Goal: Transaction & Acquisition: Purchase product/service

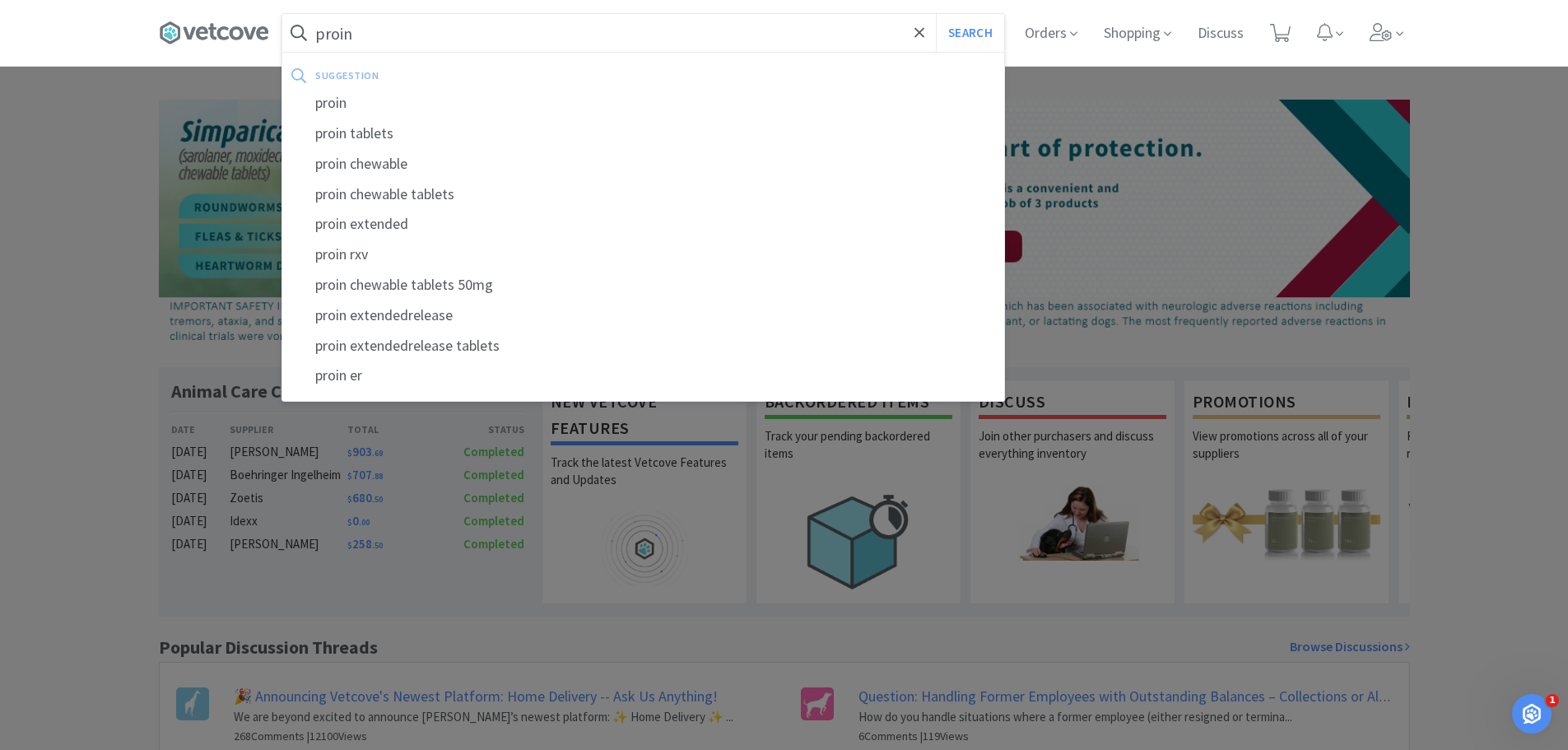
type input "proin"
click at [936, 14] on button "Search" at bounding box center [970, 33] width 68 height 38
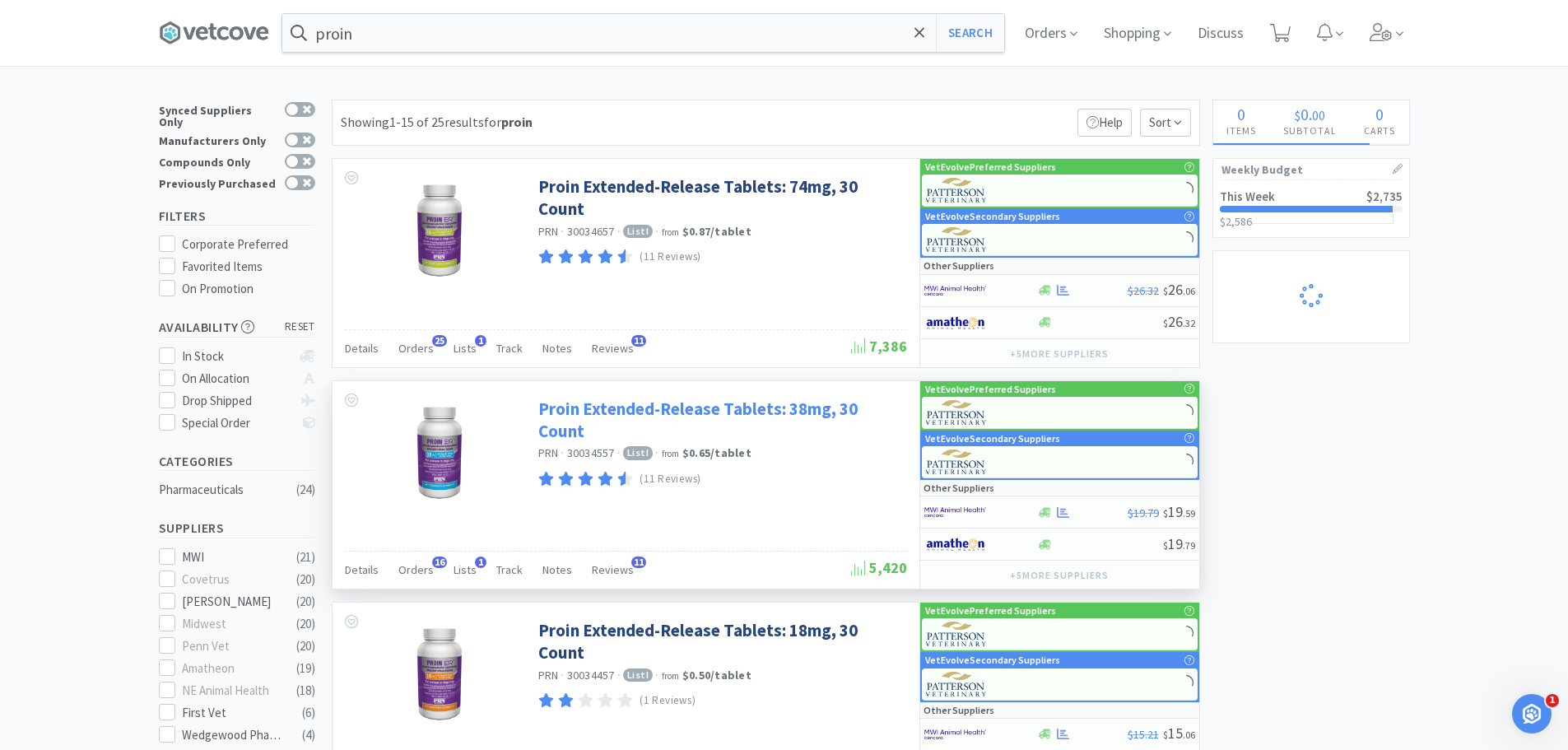
click at [680, 405] on link "Proin Extended-Release Tablets: 38mg, 30 Count" at bounding box center [721, 420] width 364 height 46
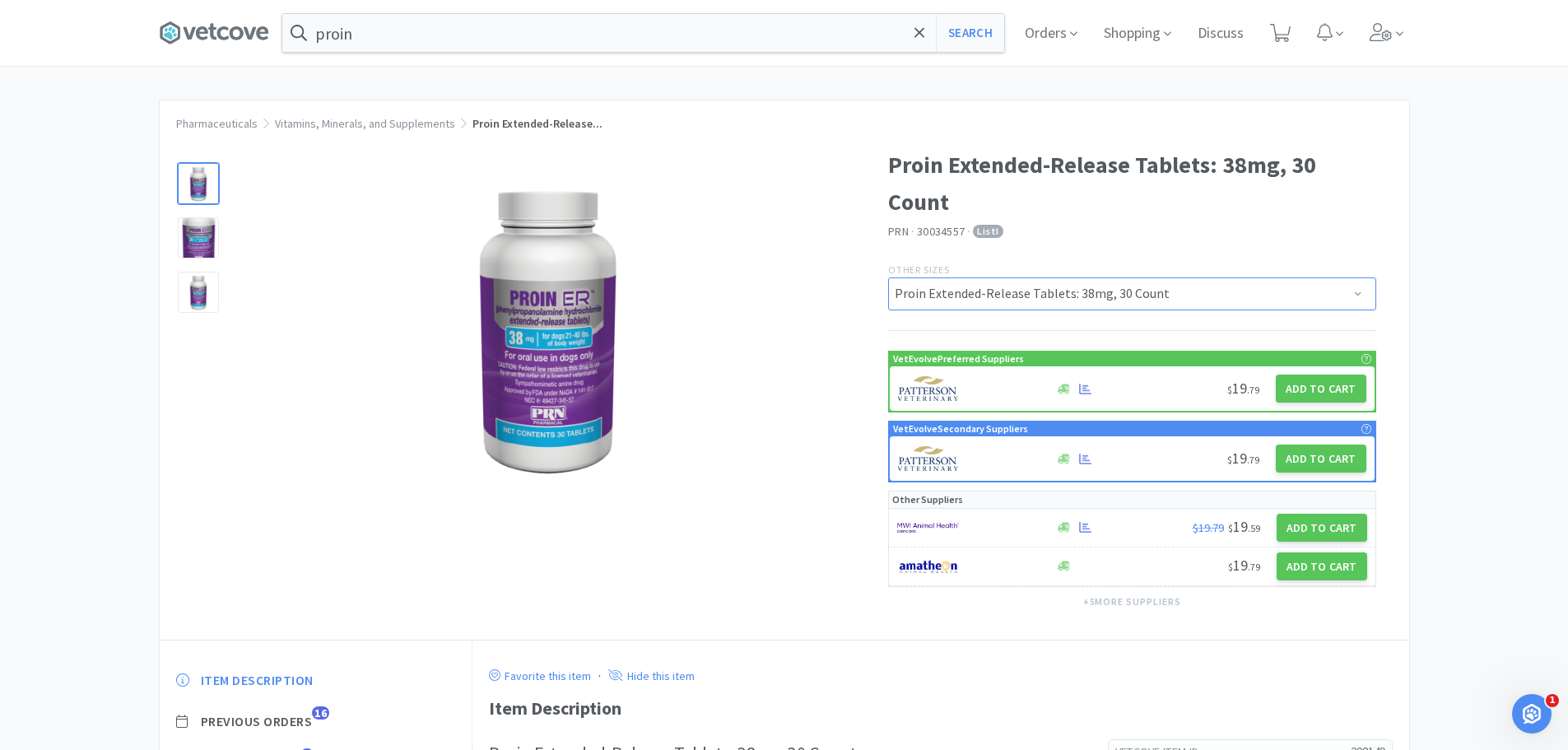
click at [1001, 300] on select "Proin Extended-Release Tablets: 38mg, 30 Count Proin Extended-Release Tablets: …" at bounding box center [1131, 294] width 488 height 33
click at [1001, 295] on select "Proin Extended-Release Tablets: 38mg, 30 Count Proin Extended-Release Tablets: …" at bounding box center [1131, 294] width 488 height 33
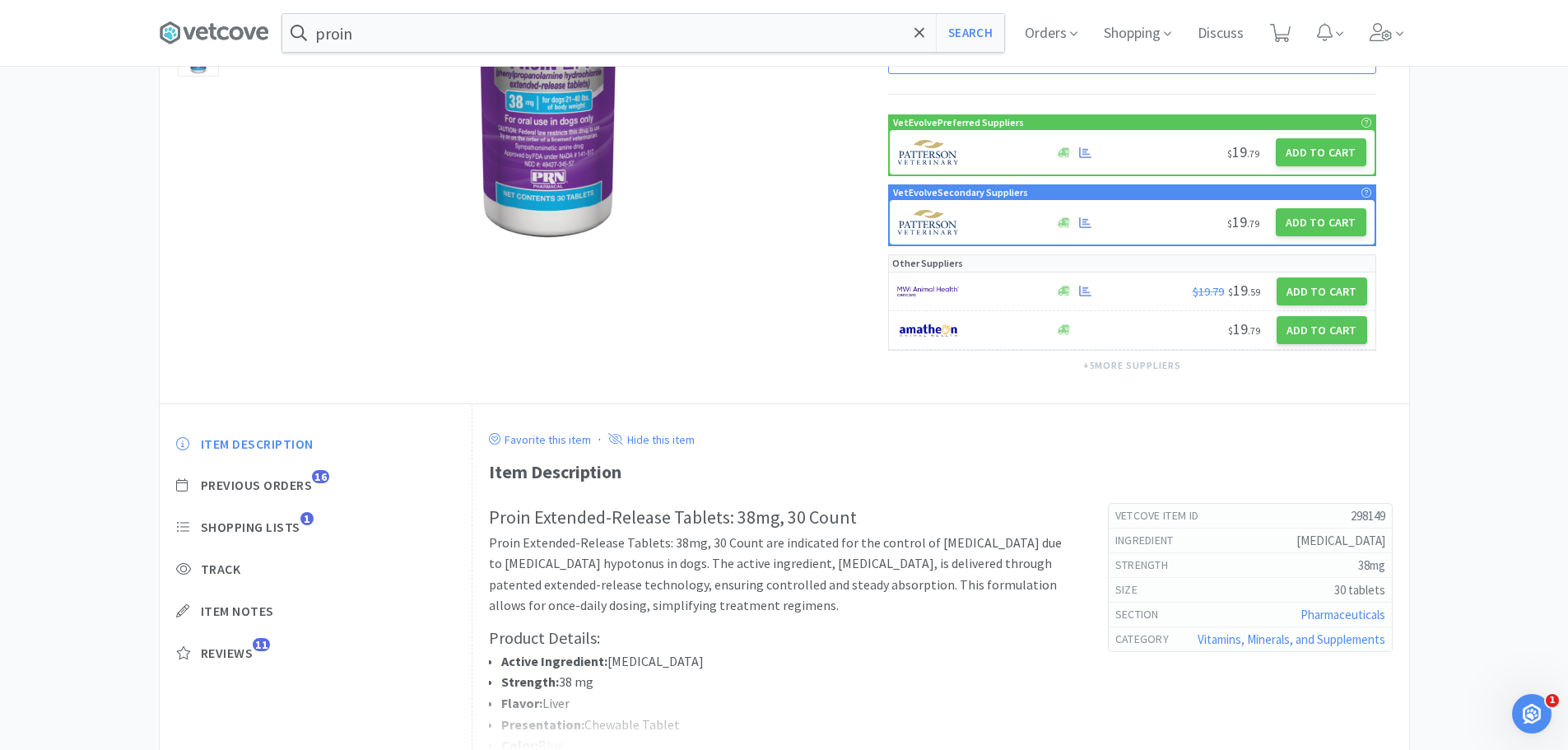
scroll to position [247, 0]
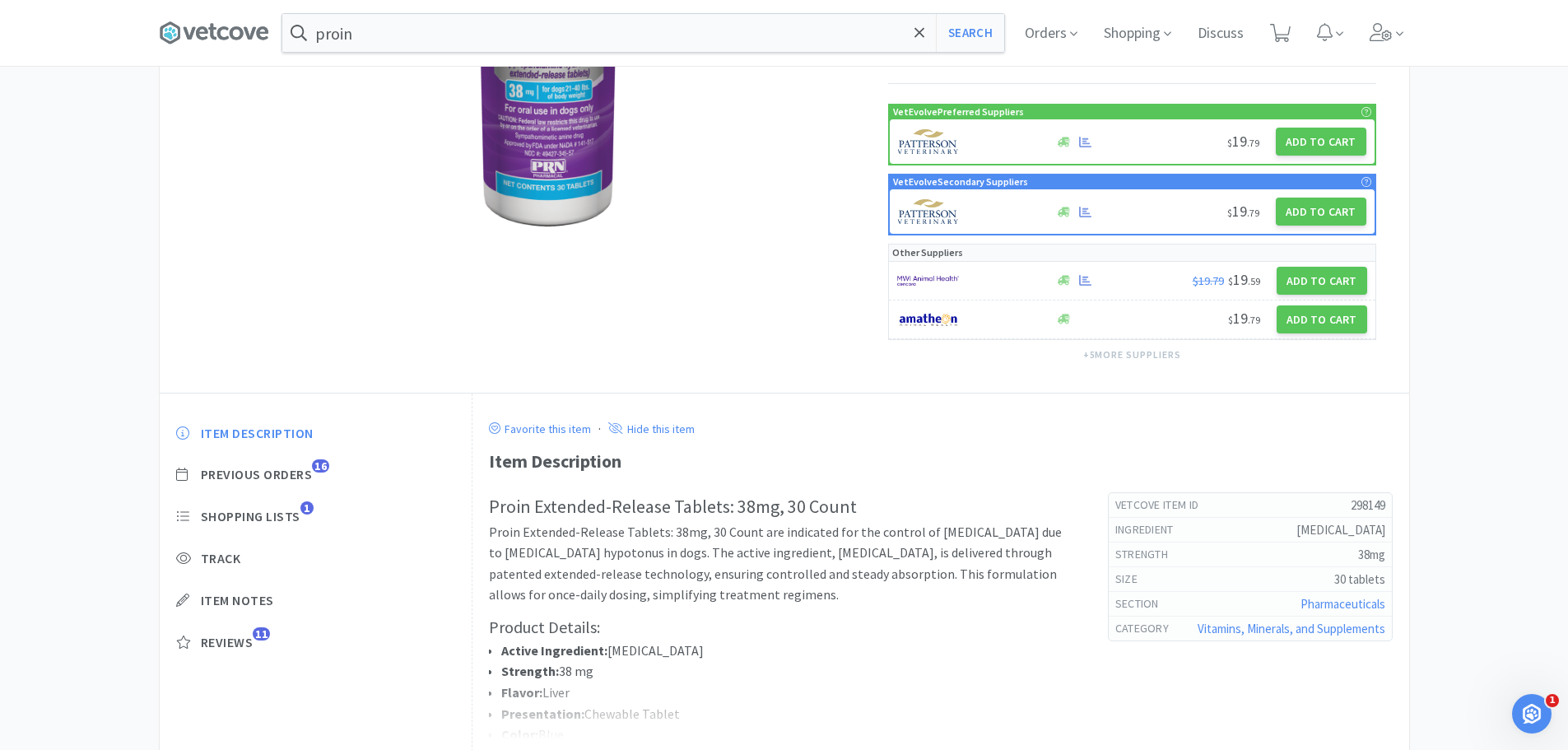
drag, startPoint x: 610, startPoint y: 650, endPoint x: 809, endPoint y: 651, distance: 199.0
click at [809, 651] on li "Active Ingredient: [MEDICAL_DATA]" at bounding box center [788, 651] width 574 height 22
copy li "[MEDICAL_DATA]"
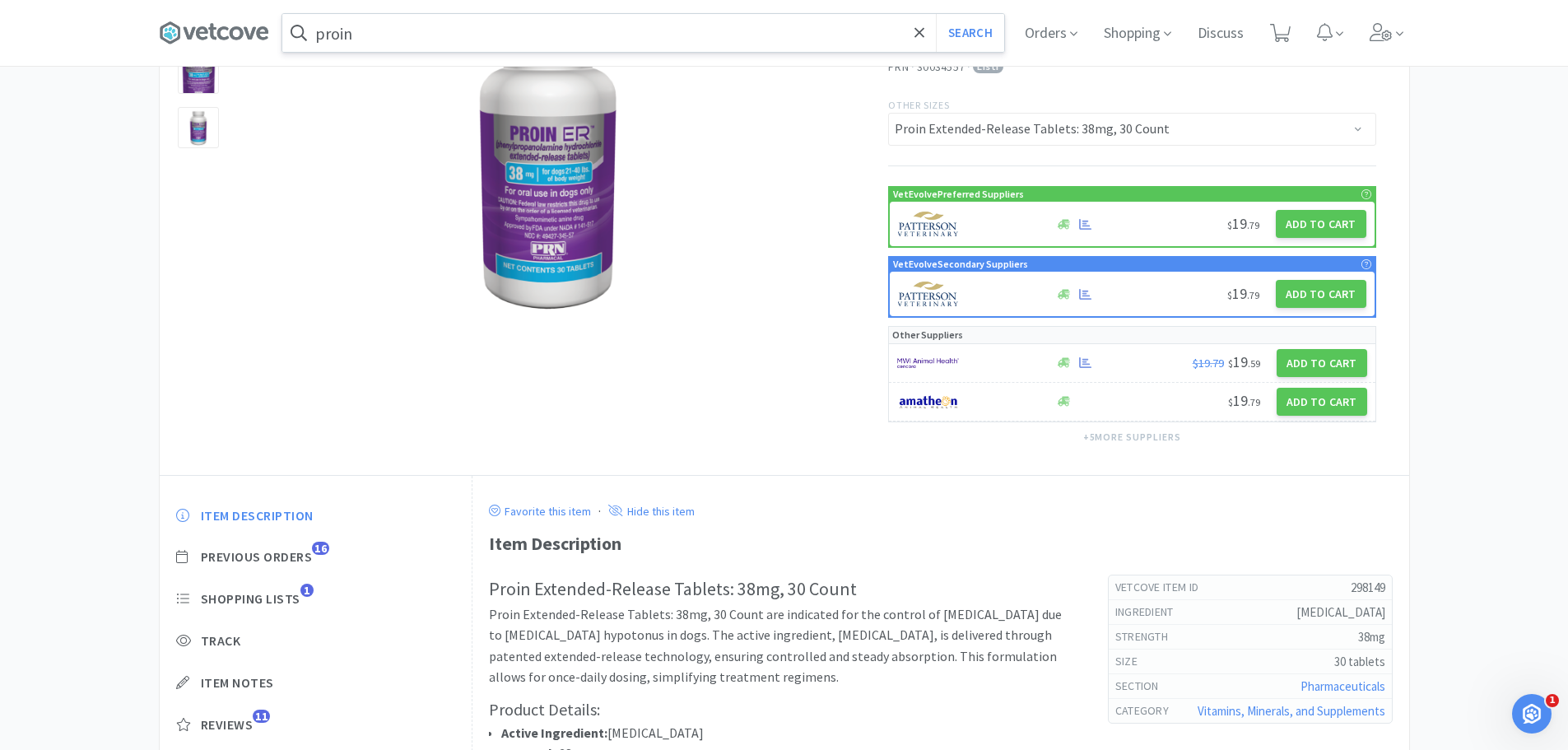
click at [431, 48] on input "proin" at bounding box center [644, 33] width 722 height 38
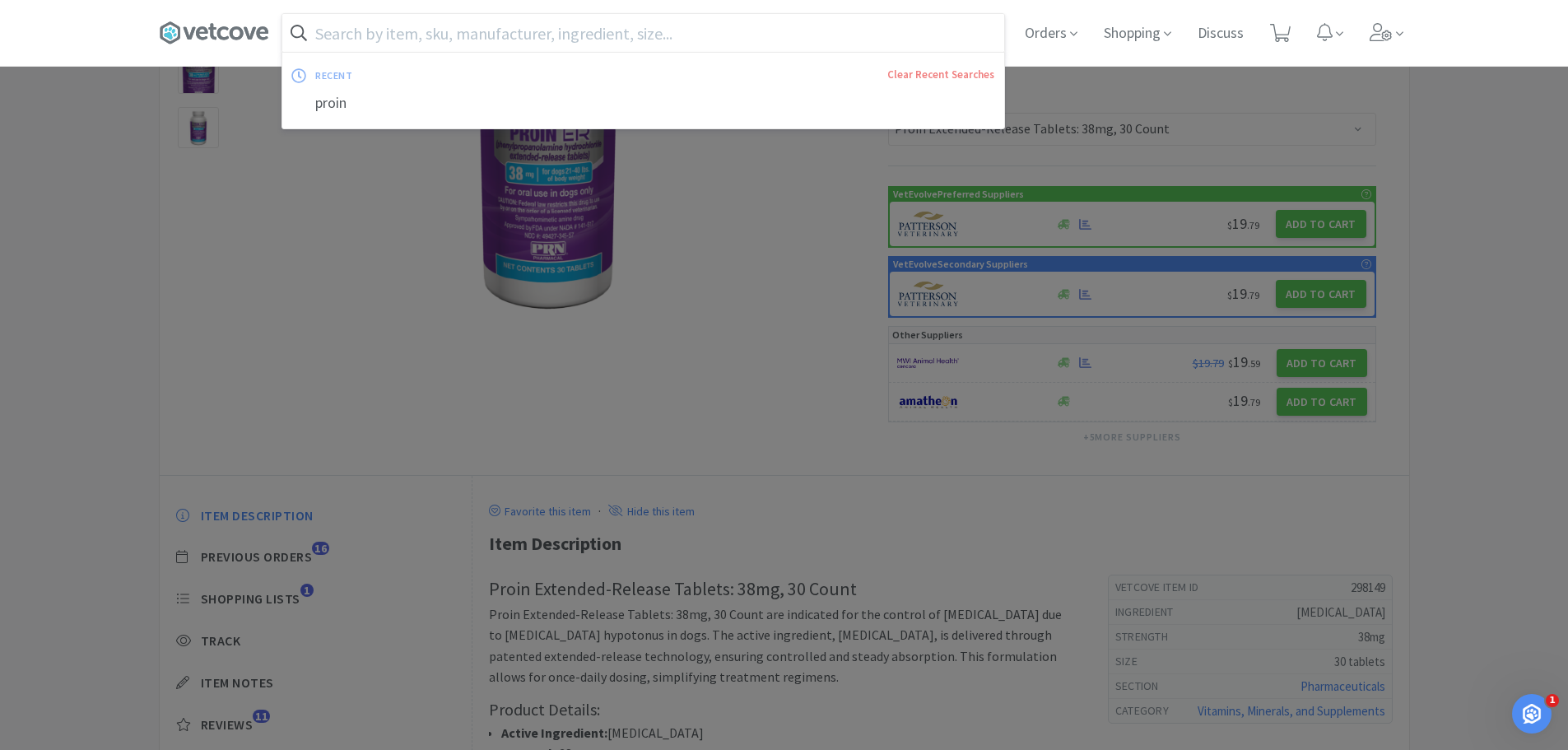
paste input "[MEDICAL_DATA]"
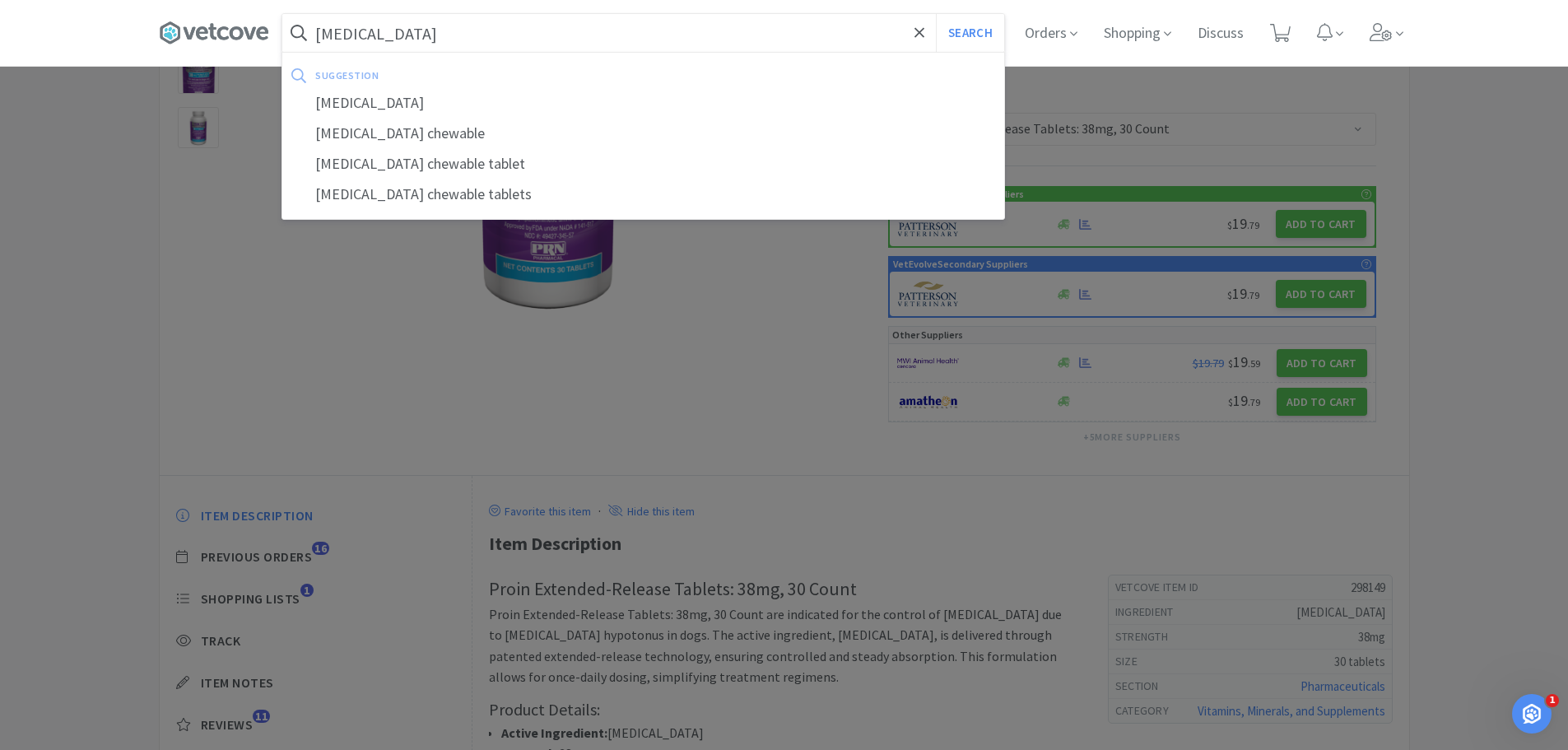
type input "[MEDICAL_DATA]"
click at [936, 14] on button "Search" at bounding box center [970, 33] width 68 height 38
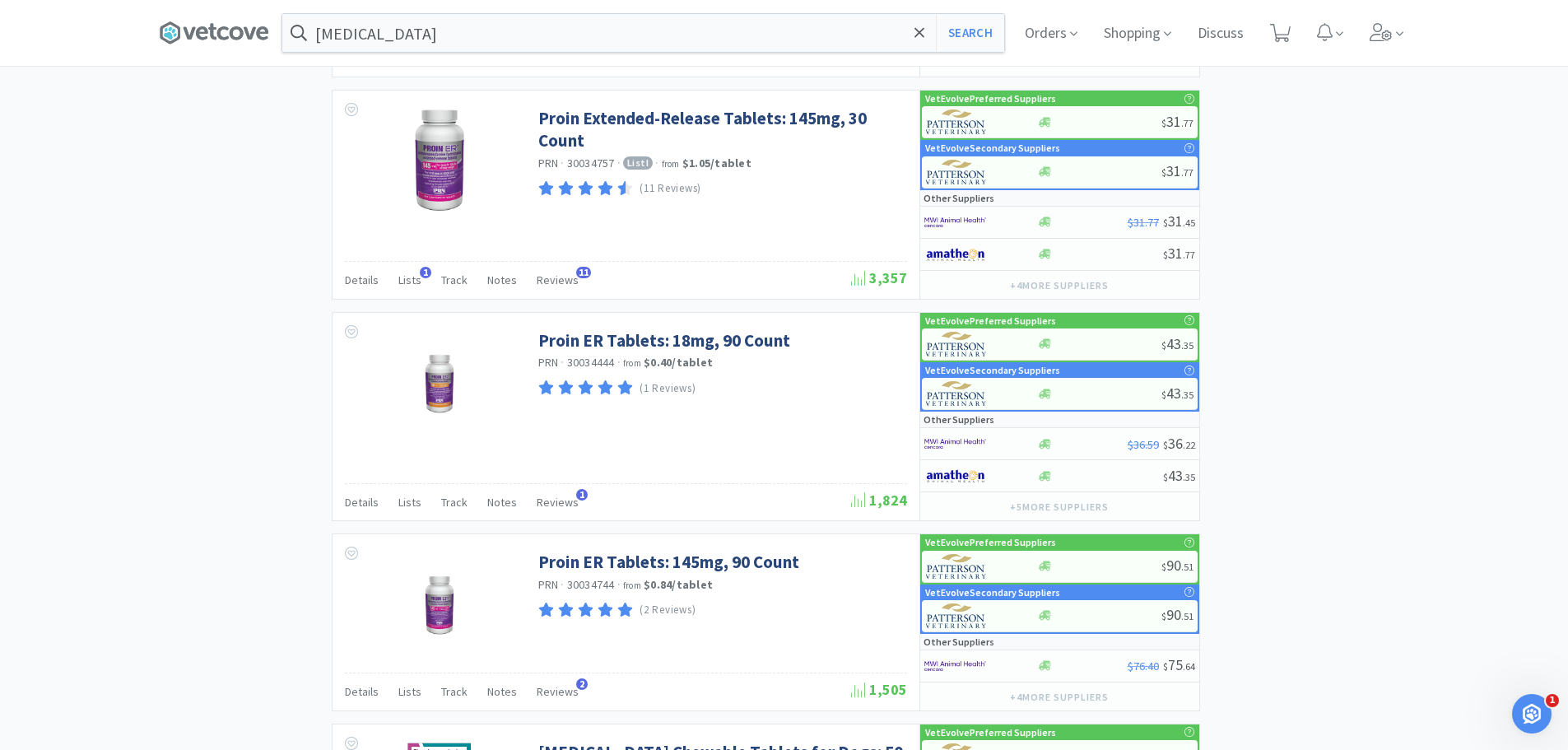
scroll to position [2879, 0]
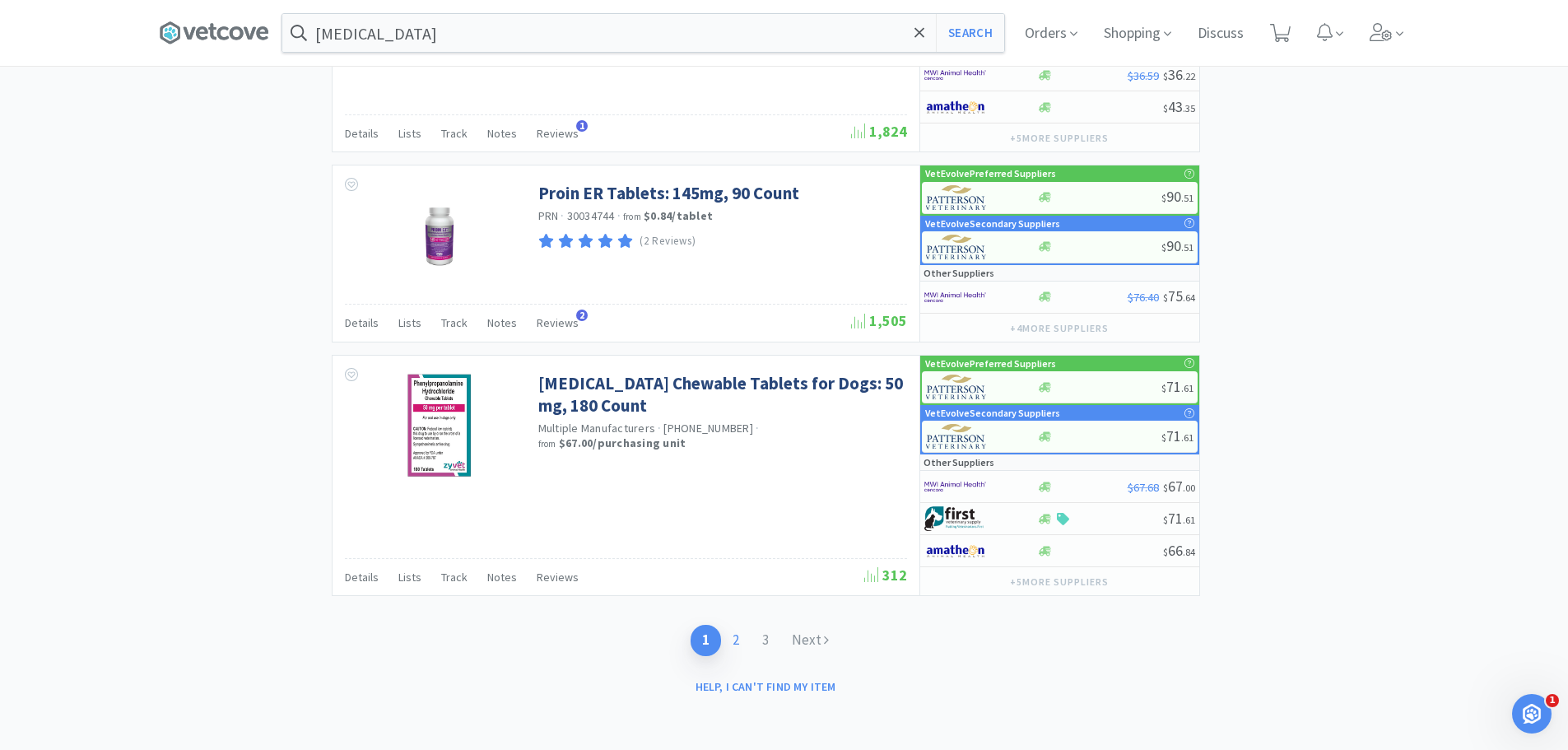
click at [742, 641] on link "2" at bounding box center [736, 640] width 30 height 31
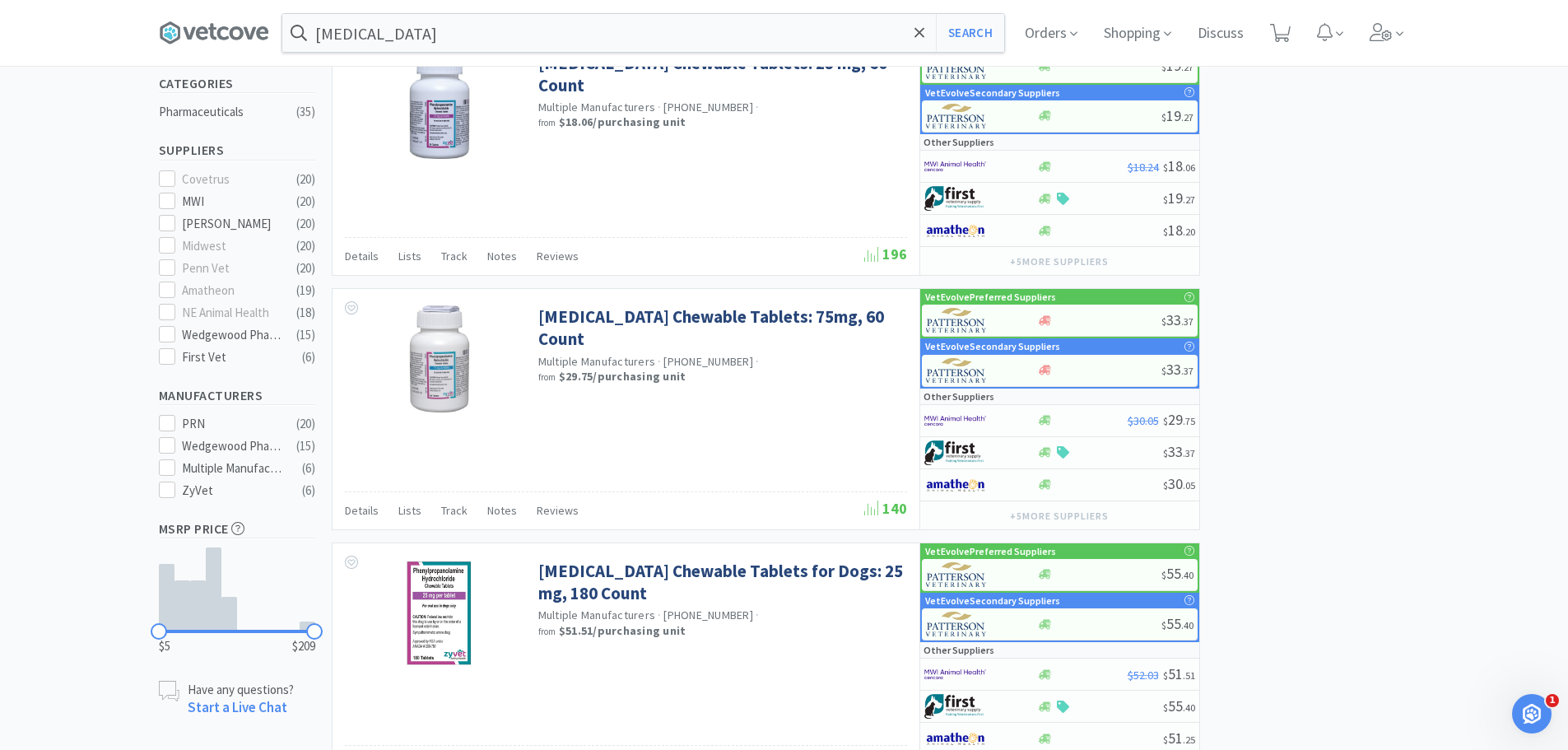
scroll to position [230, 0]
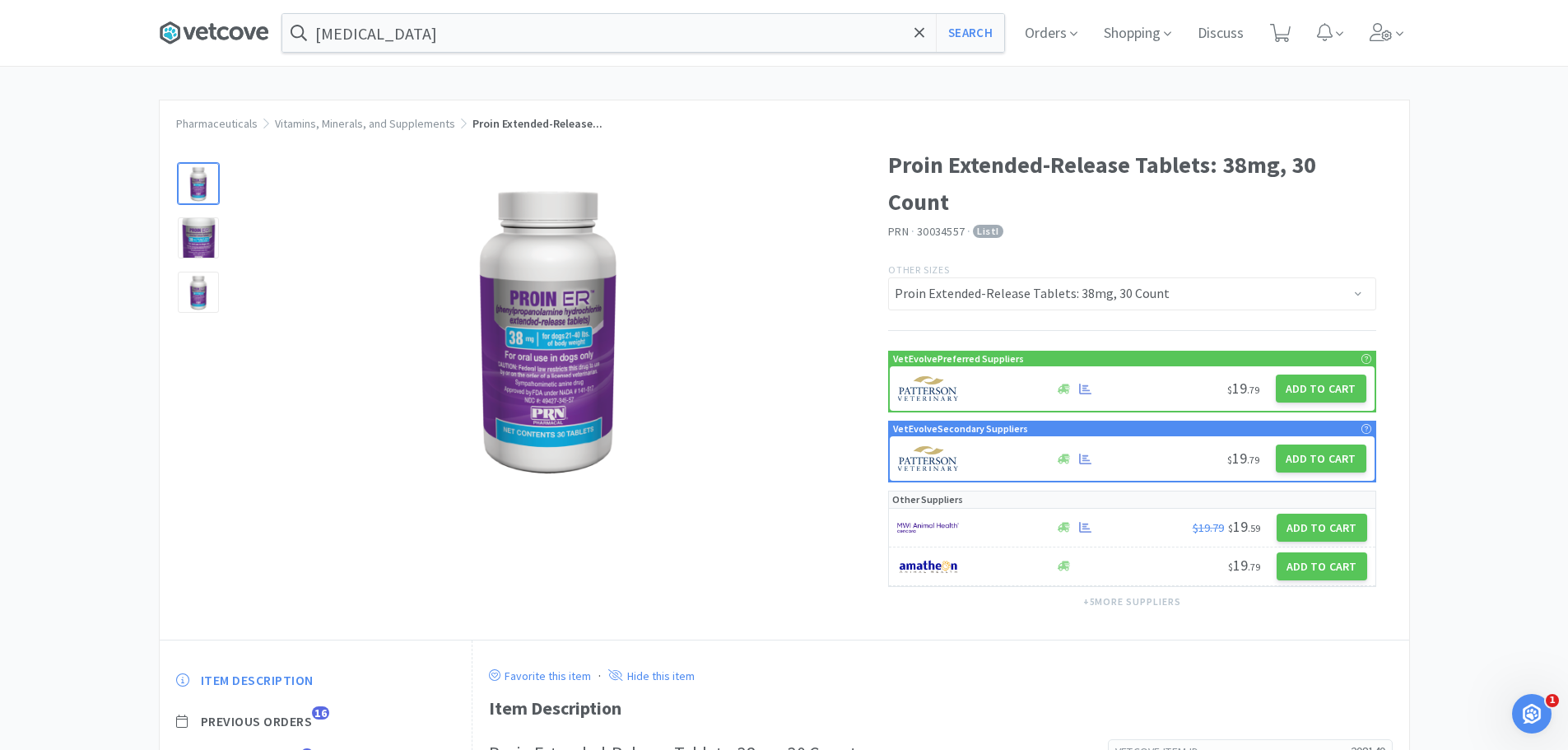
click at [232, 43] on icon at bounding box center [214, 33] width 110 height 25
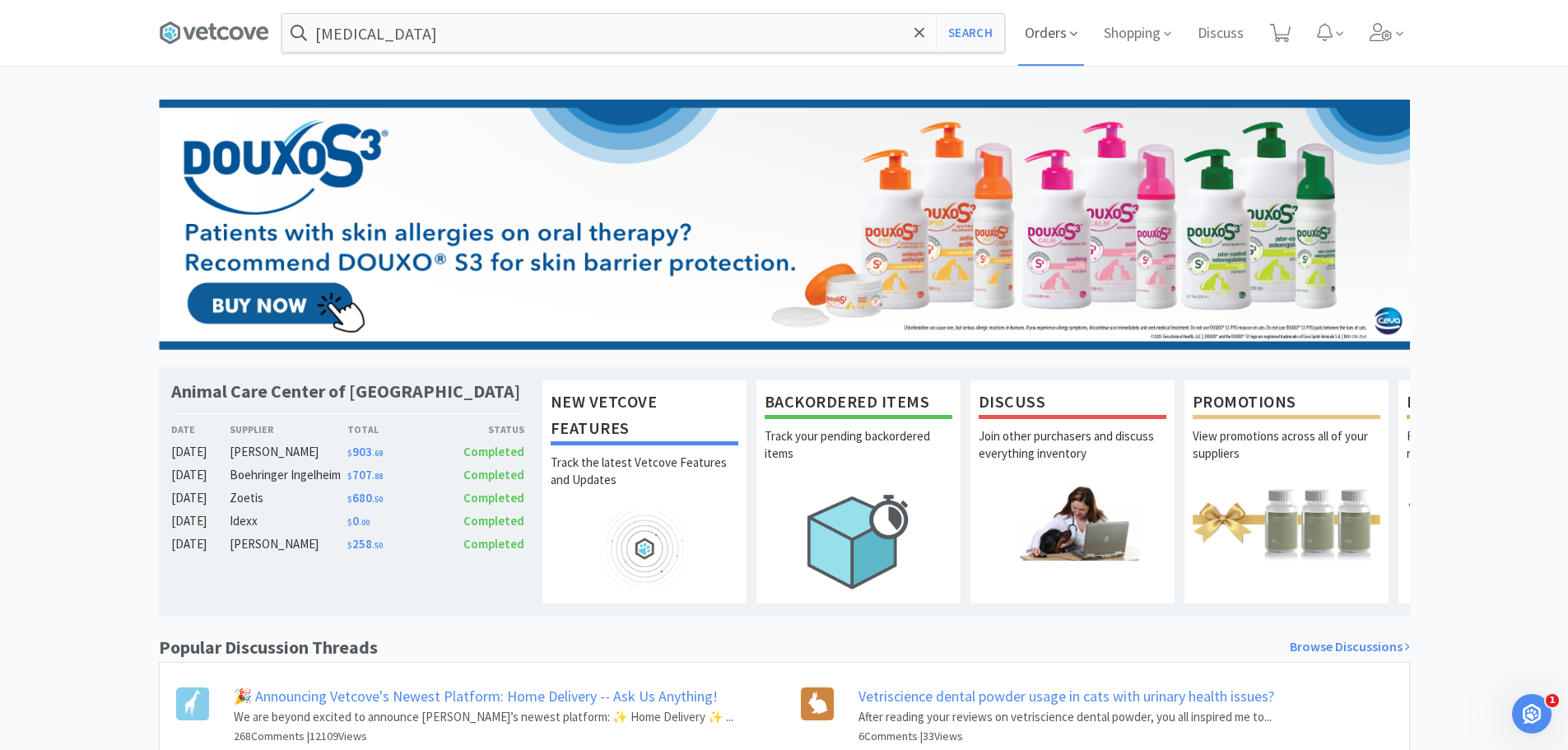
click at [1055, 39] on span "Orders" at bounding box center [1051, 33] width 66 height 66
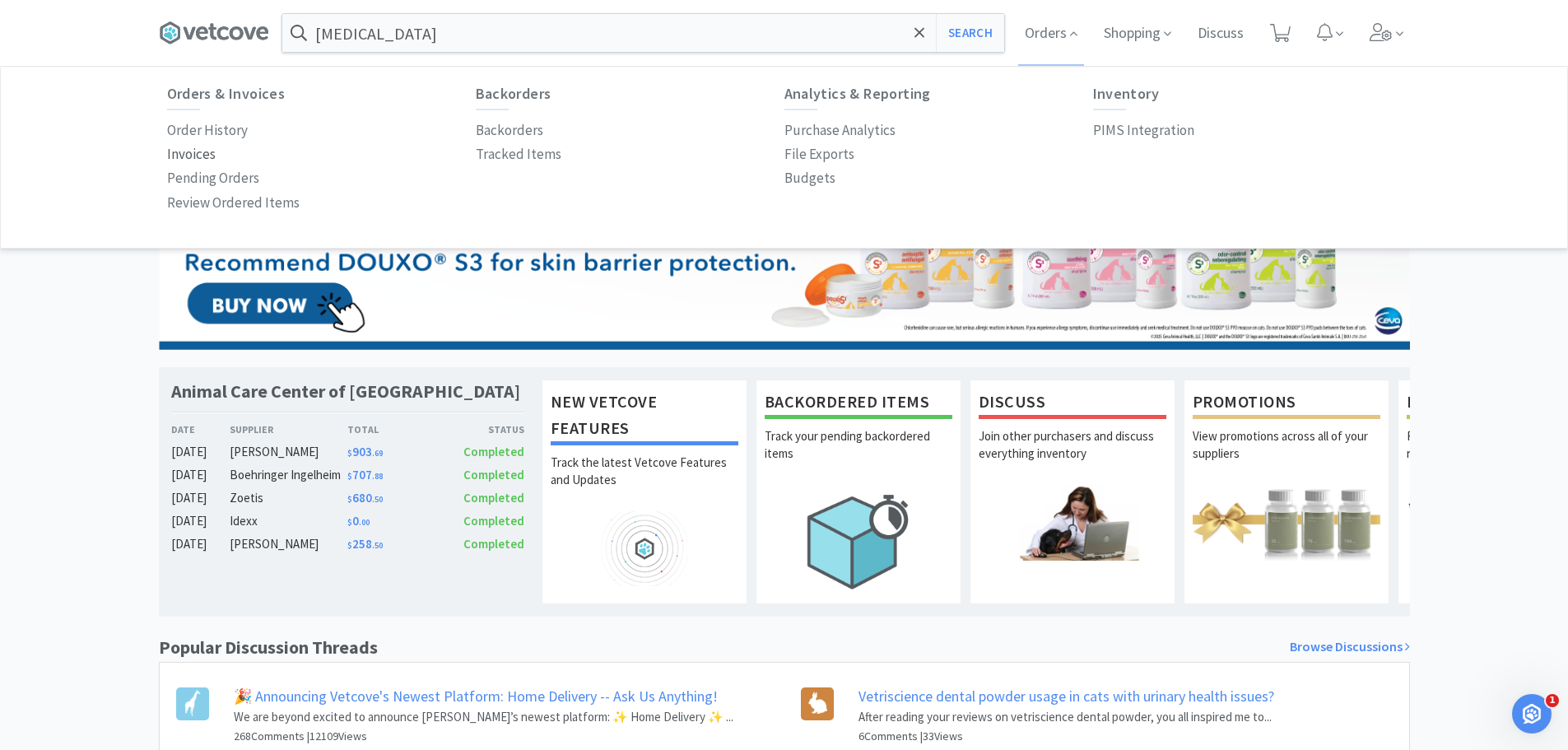
click at [194, 153] on p "Invoices" at bounding box center [191, 154] width 49 height 22
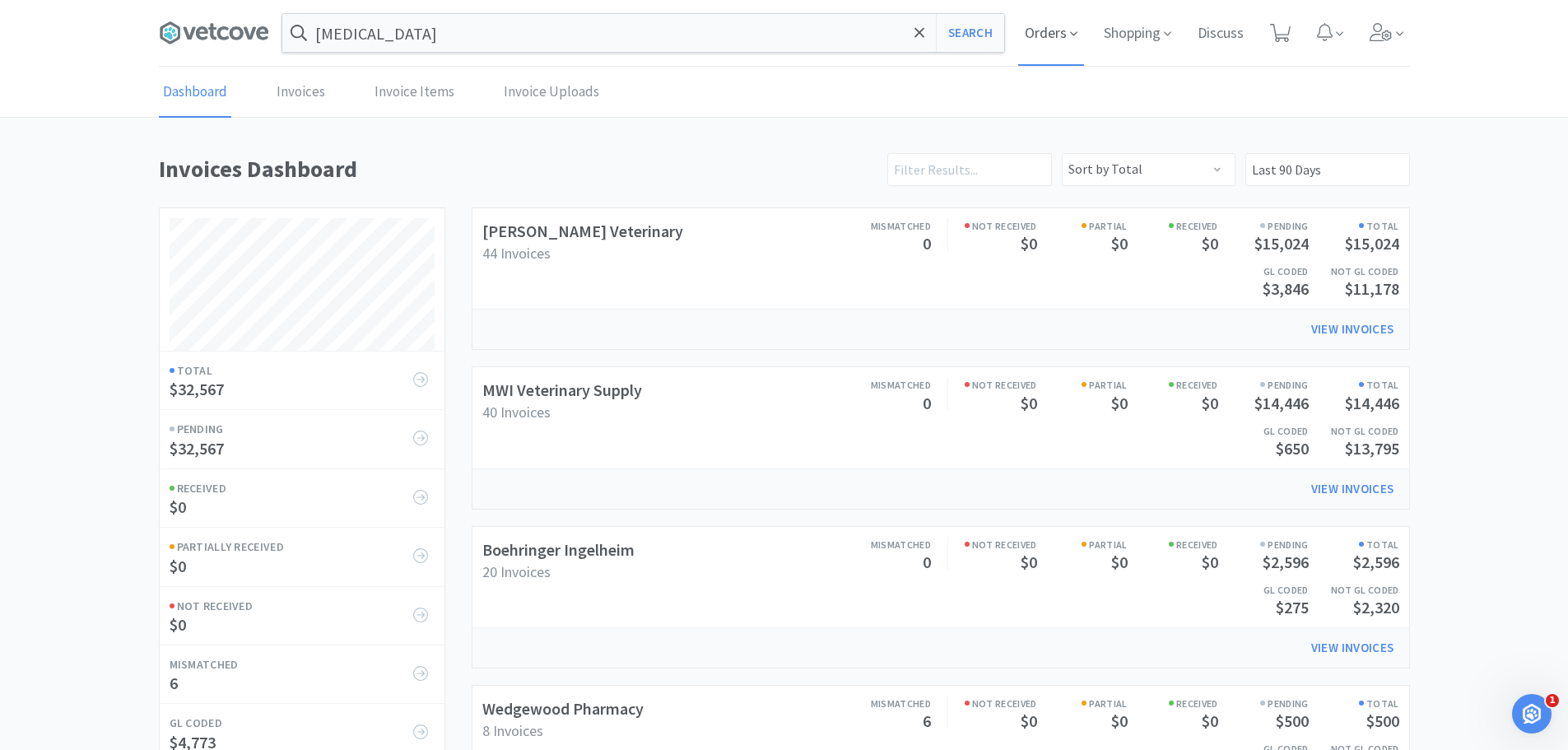
scroll to position [770, 1252]
click at [1040, 33] on span "Orders" at bounding box center [1051, 33] width 66 height 66
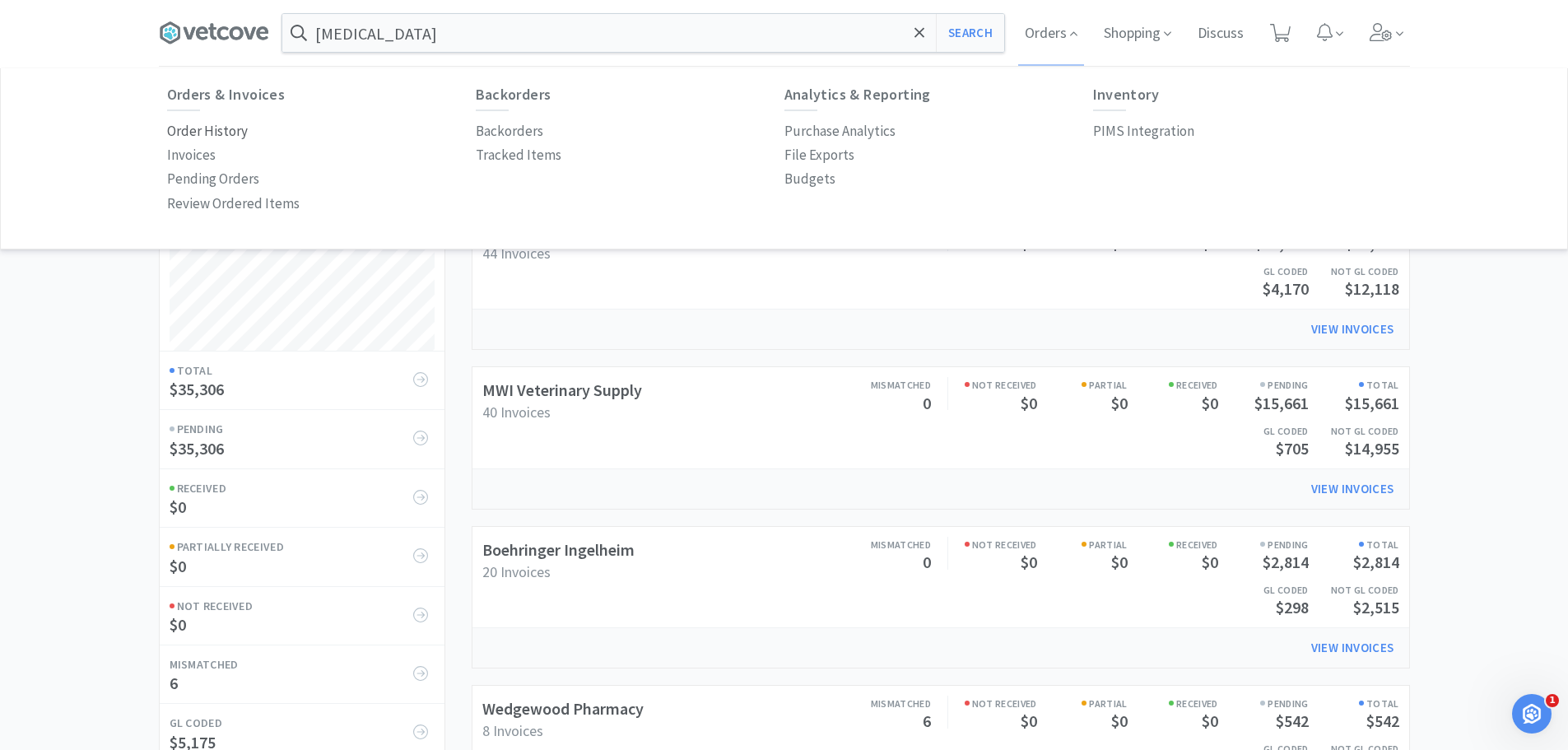
click at [213, 124] on p "Order History" at bounding box center [207, 131] width 80 height 22
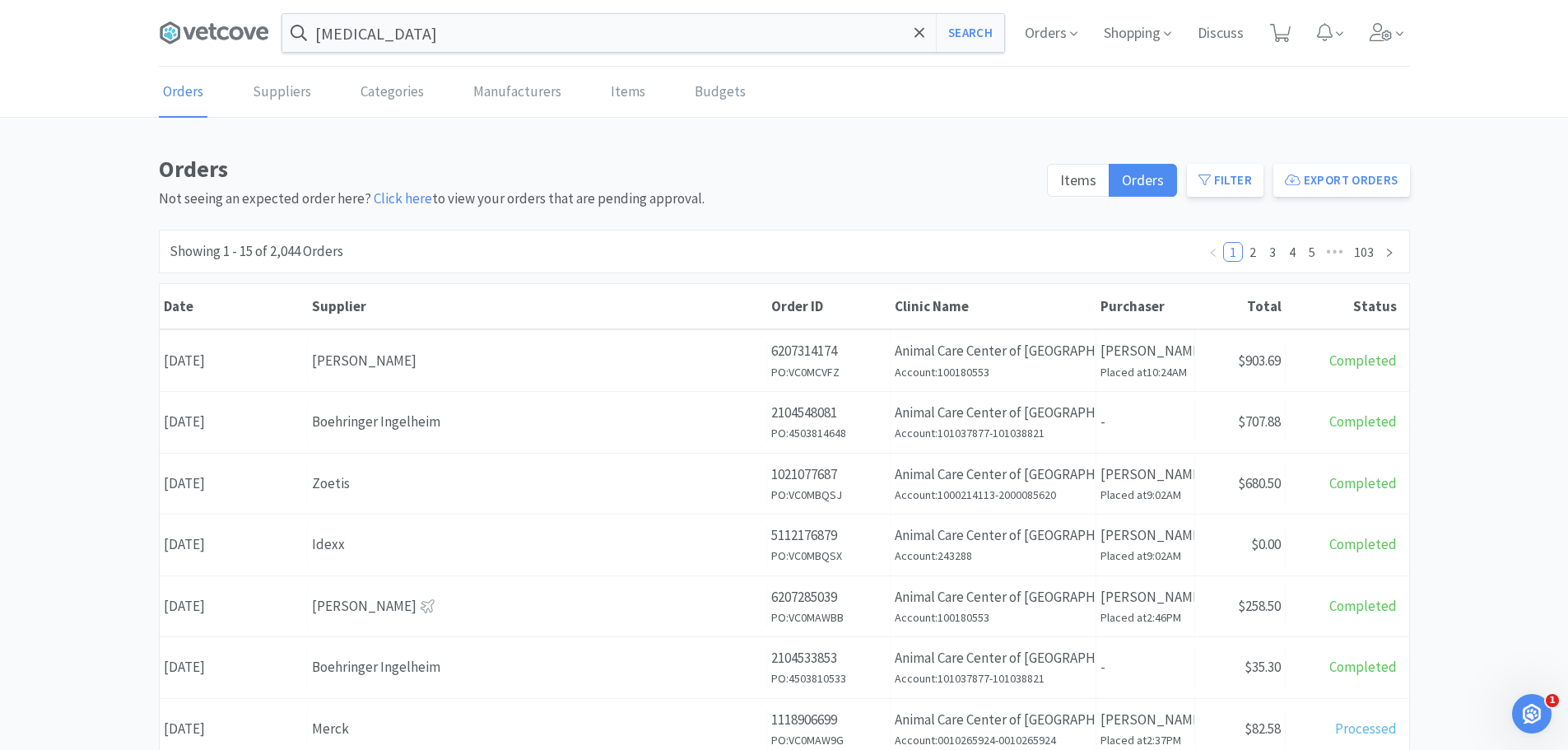
click at [493, 432] on div "Boehringer Ingelheim" at bounding box center [538, 422] width 451 height 22
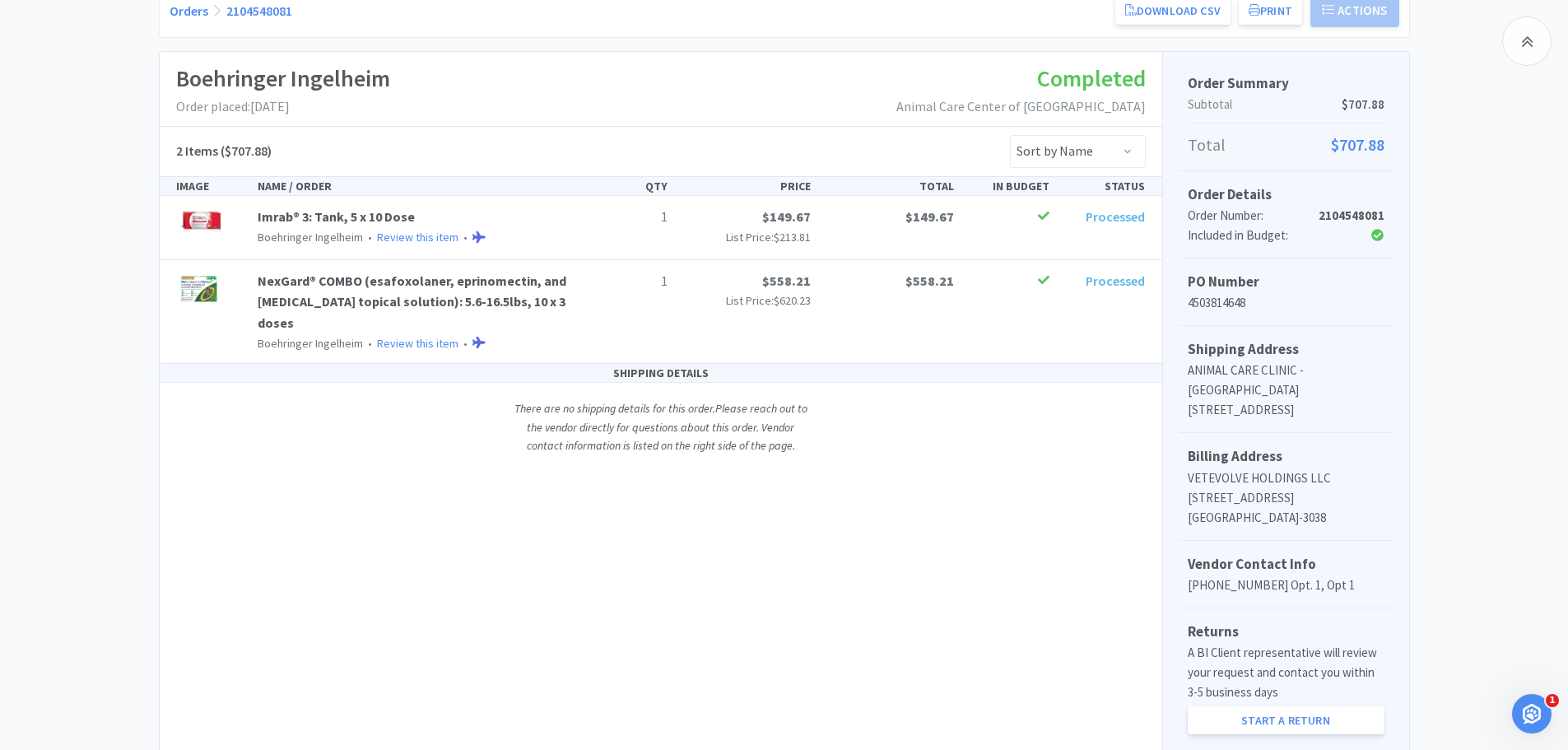
scroll to position [247, 0]
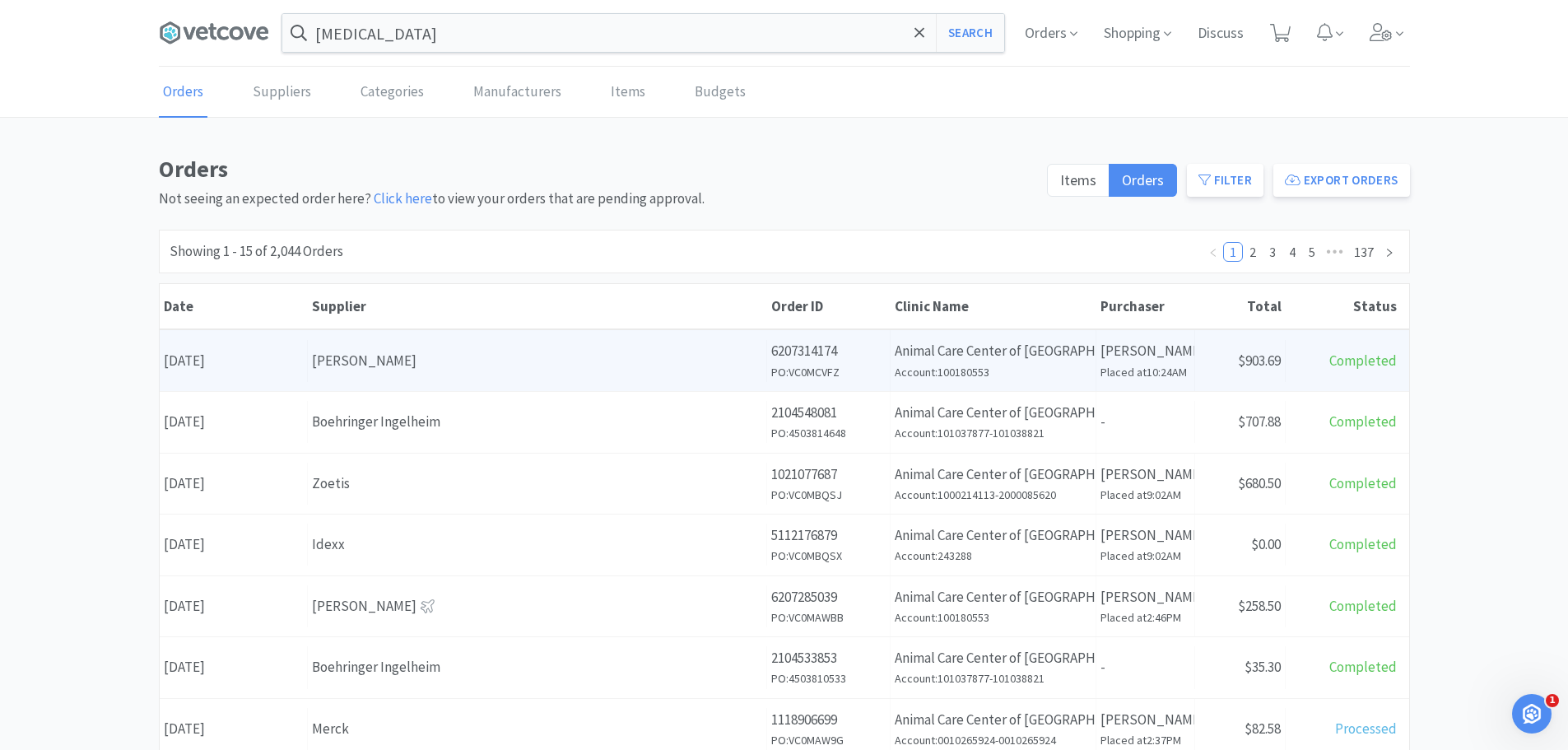
click at [439, 352] on div "[PERSON_NAME]" at bounding box center [538, 360] width 451 height 22
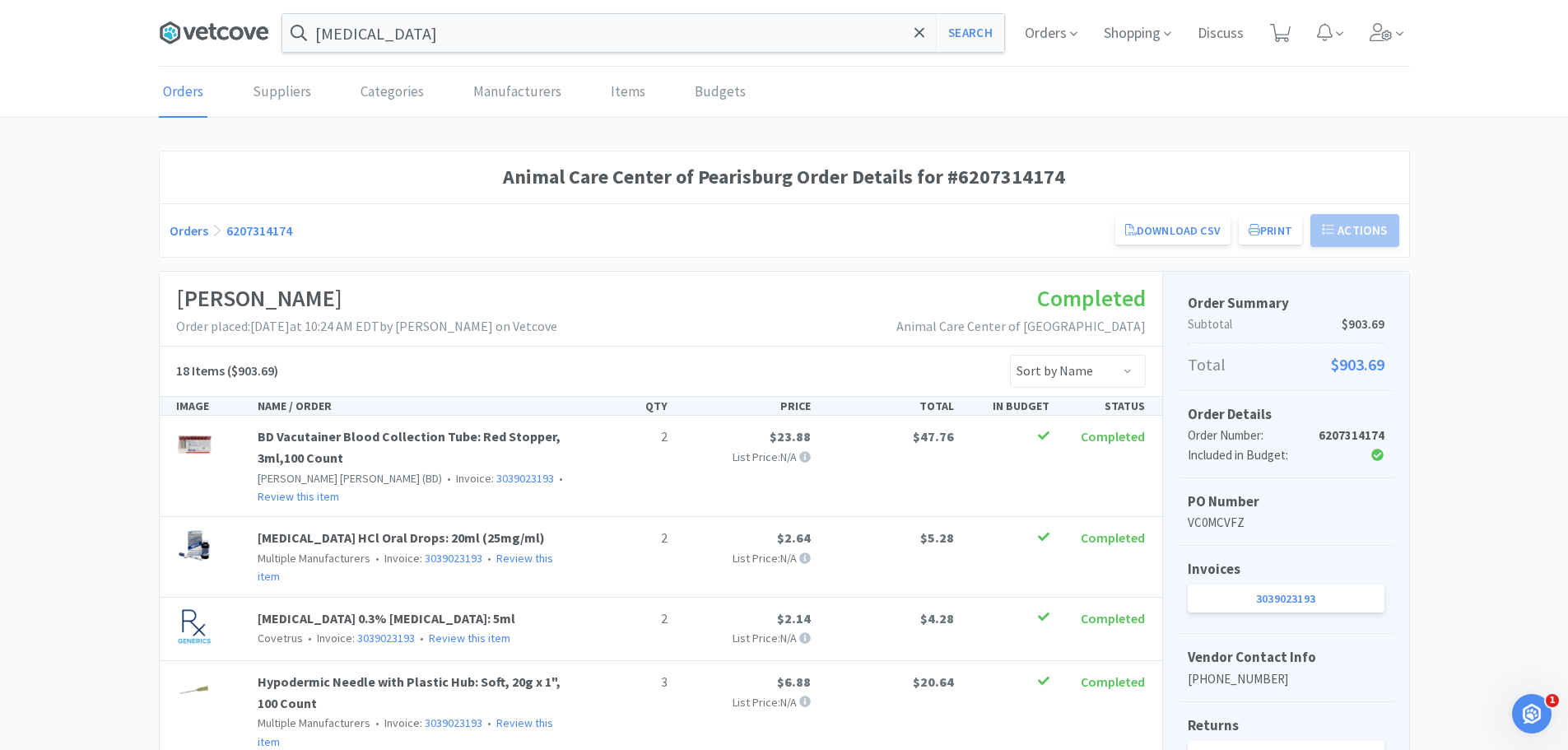
click at [214, 41] on icon at bounding box center [214, 33] width 110 height 25
